Goal: Find specific page/section: Find specific page/section

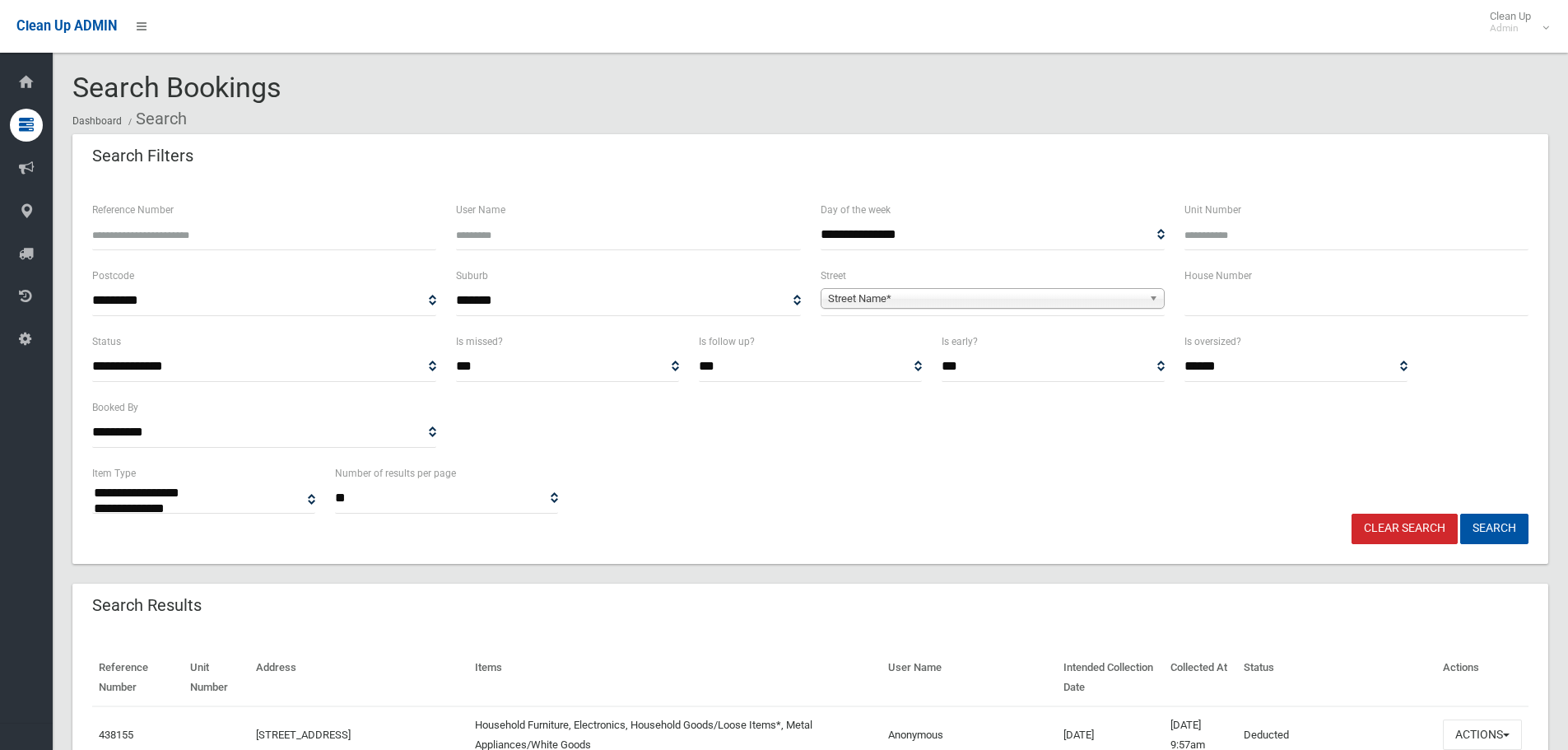
select select
click at [211, 30] on div "Clean Up ADMIN Clean Up Admin Logout" at bounding box center [784, 26] width 1568 height 53
click at [85, 18] on span "Clean Up ADMIN" at bounding box center [66, 26] width 100 height 16
